Goal: Transaction & Acquisition: Purchase product/service

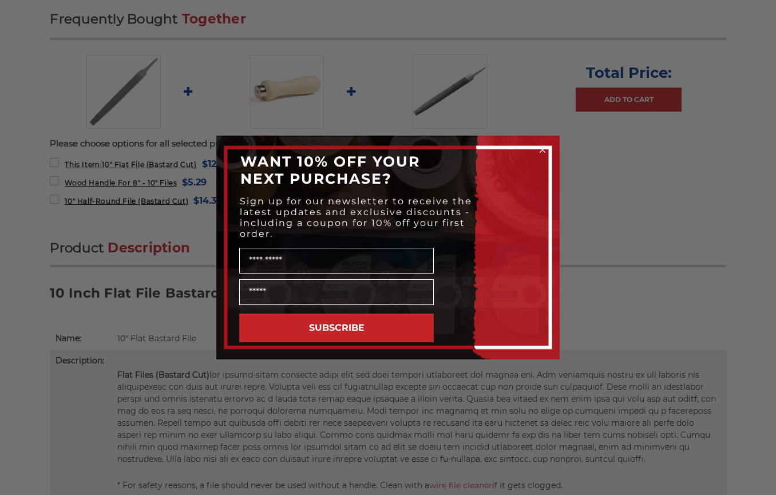
scroll to position [449, 0]
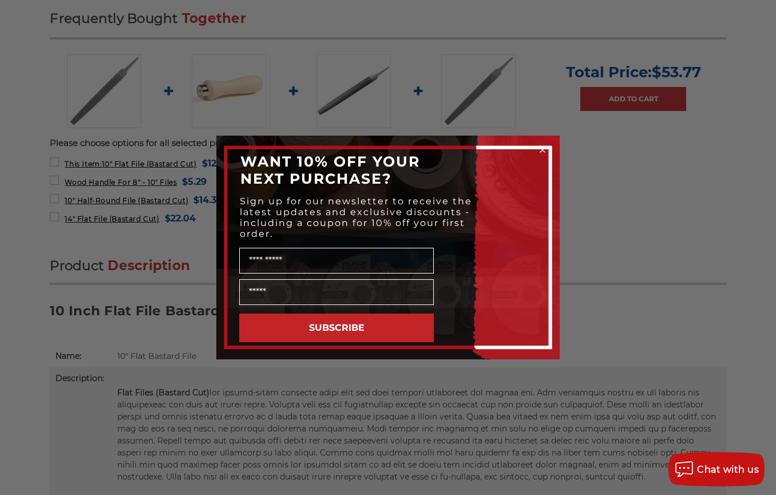
click at [585, 167] on div "Close dialog WANT 10% OFF YOUR NEXT PURCHASE? Sign up for our newsletter to rec…" at bounding box center [388, 247] width 776 height 495
click at [20, 108] on div "Close dialog WANT 10% OFF YOUR NEXT PURCHASE? Sign up for our newsletter to rec…" at bounding box center [388, 247] width 776 height 495
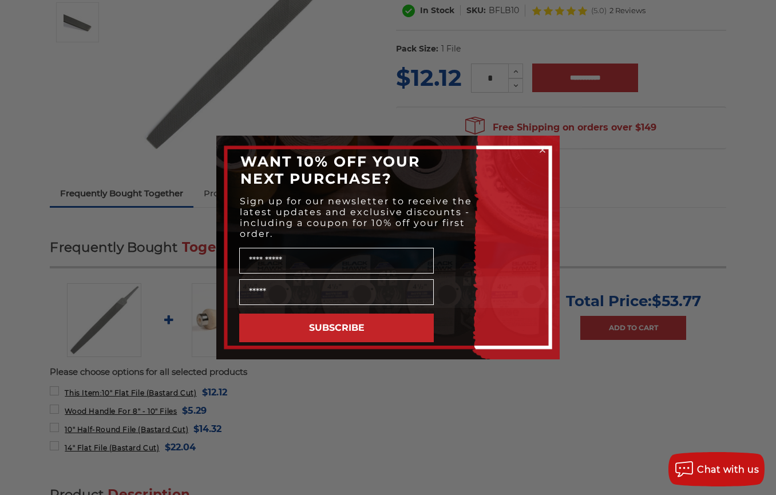
scroll to position [0, 0]
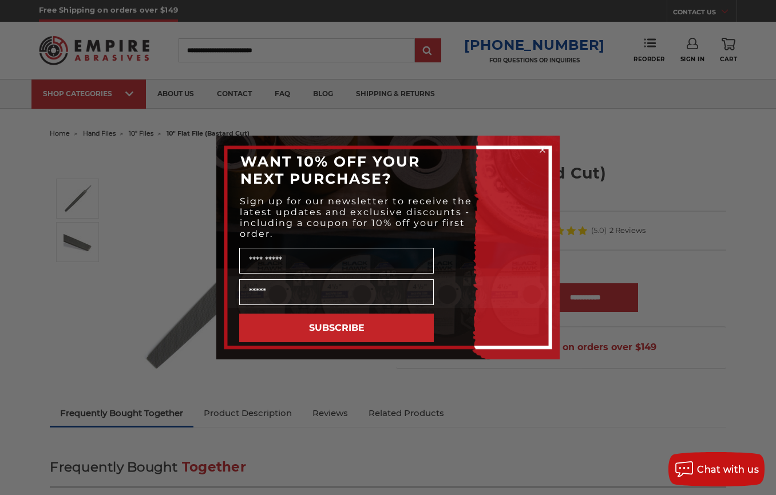
click at [542, 151] on icon "Close dialog" at bounding box center [542, 150] width 5 height 5
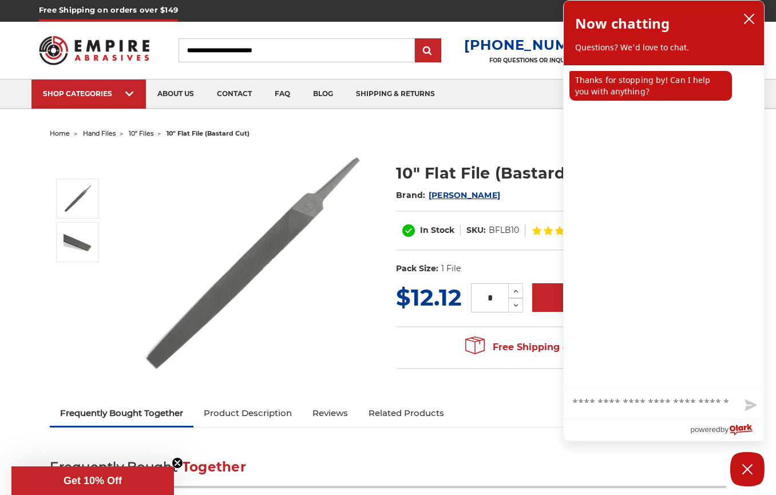
click at [104, 132] on span "hand files" at bounding box center [99, 133] width 33 height 8
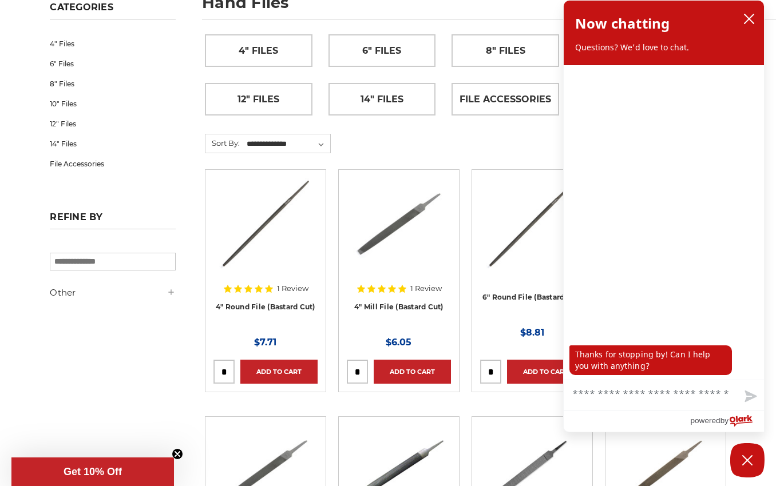
scroll to position [172, 0]
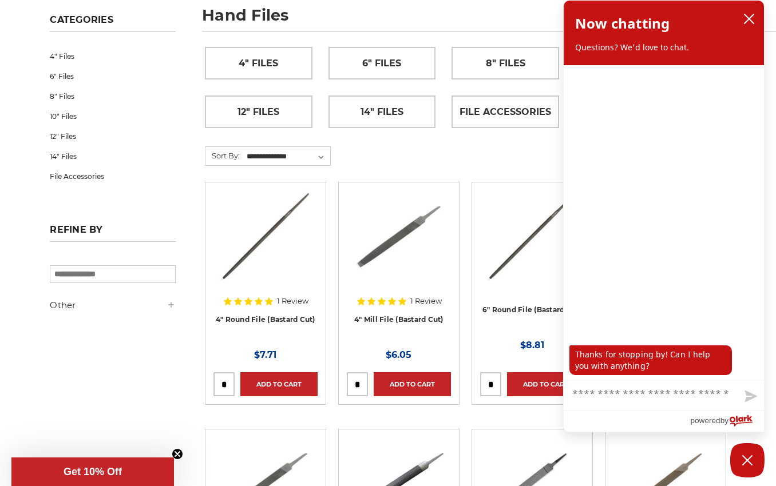
click at [609, 68] on span "10" Files" at bounding box center [628, 63] width 43 height 19
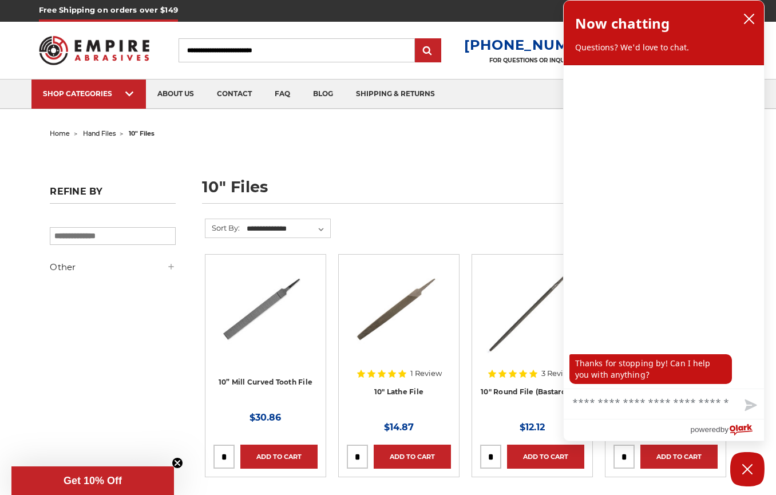
click at [379, 314] on img at bounding box center [399, 309] width 92 height 92
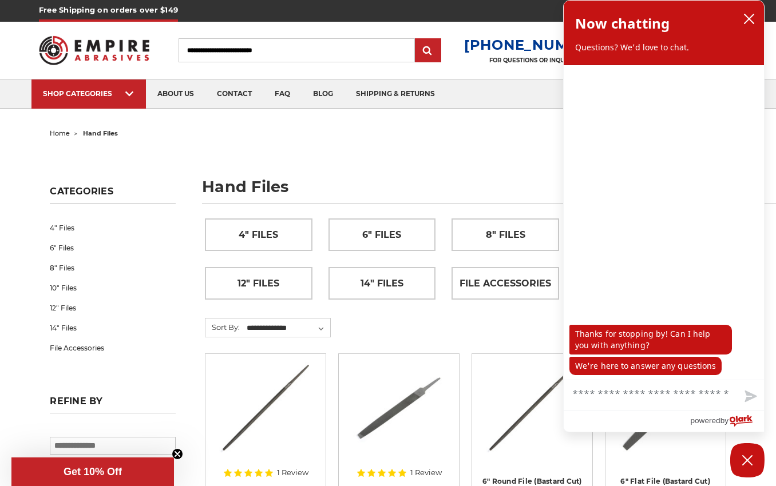
click at [275, 45] on input "Search" at bounding box center [297, 50] width 236 height 24
type input "******"
click at [417, 39] on input "submit" at bounding box center [428, 50] width 23 height 23
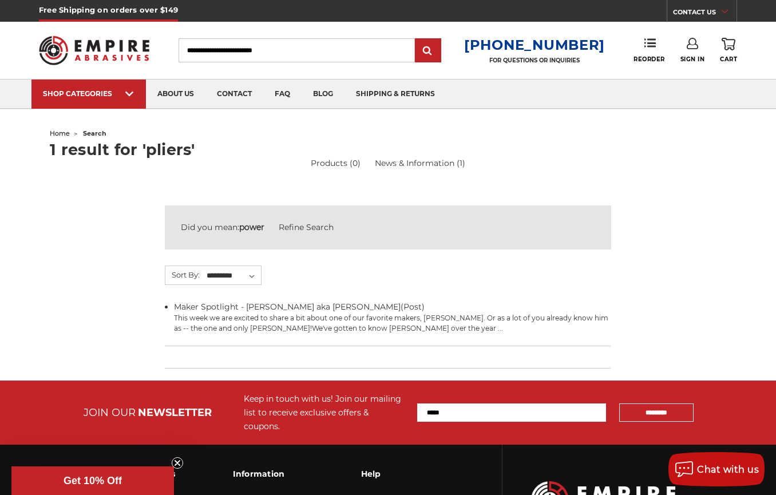
click at [316, 57] on input "Search" at bounding box center [297, 50] width 236 height 24
click at [316, 52] on input "Search" at bounding box center [297, 50] width 236 height 24
type input "********"
